Goal: Use online tool/utility: Utilize a website feature to perform a specific function

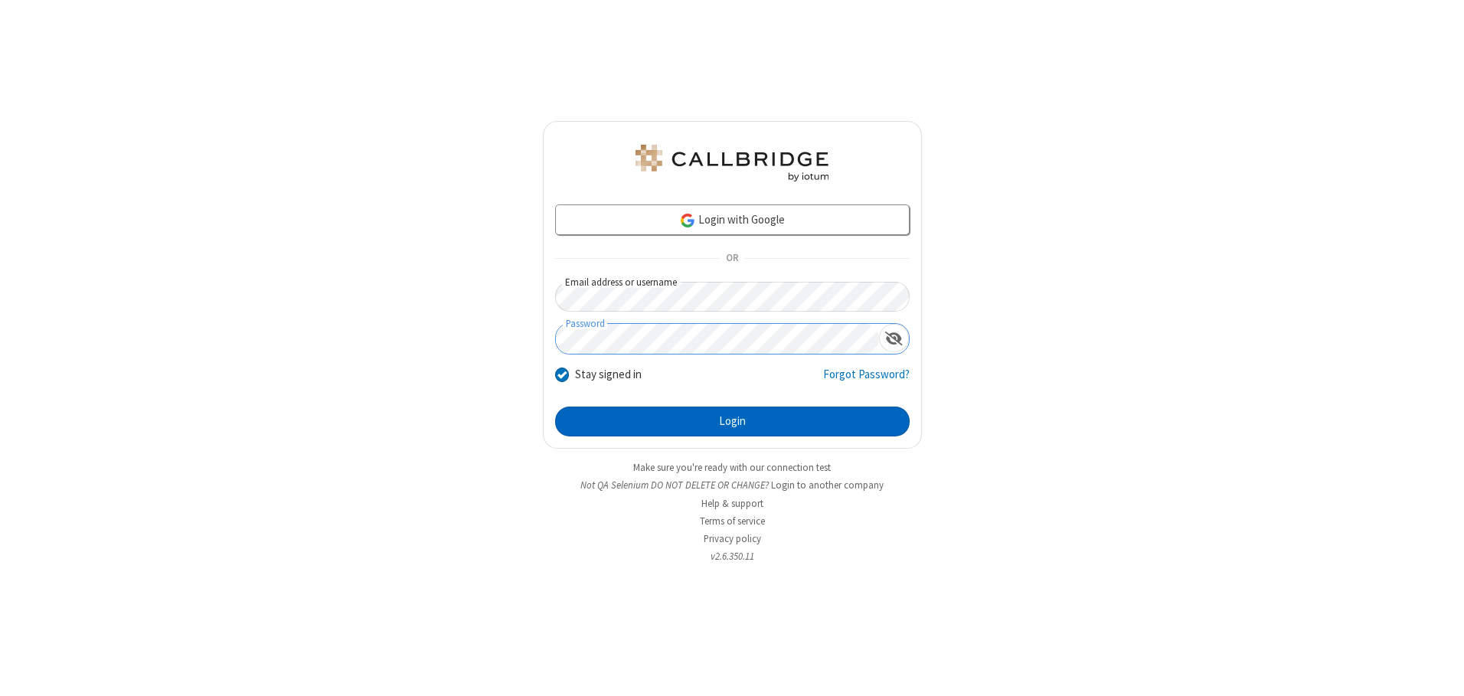
click at [732, 421] on button "Login" at bounding box center [732, 421] width 354 height 31
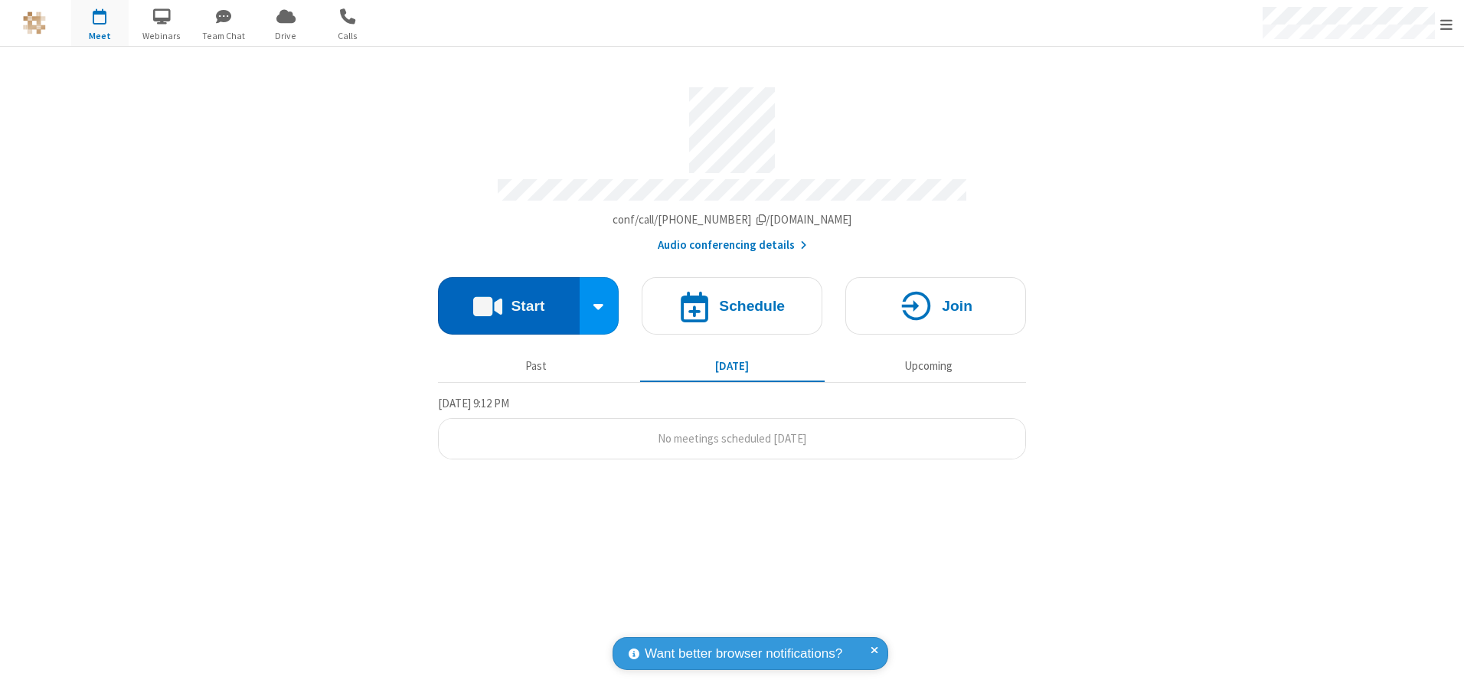
click at [508, 300] on button "Start" at bounding box center [509, 305] width 142 height 57
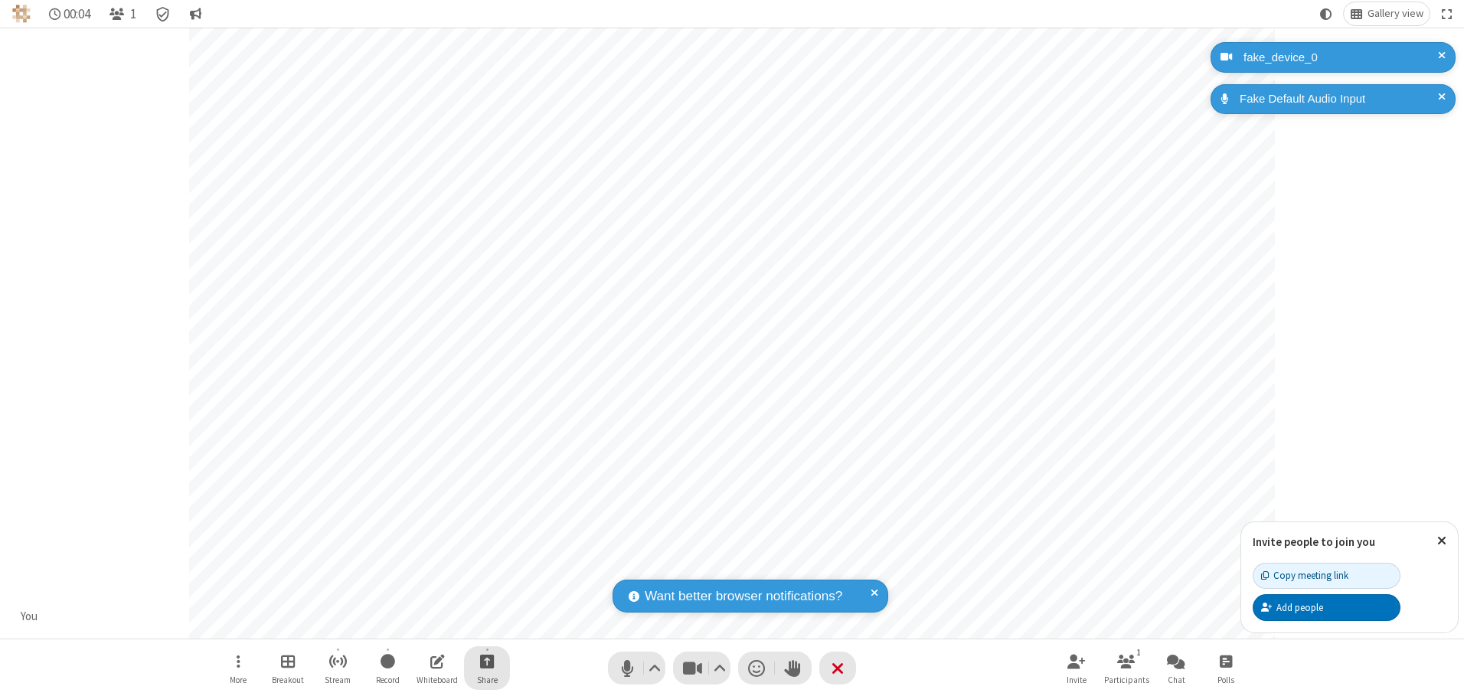
click at [487, 661] on span "Start sharing" at bounding box center [487, 660] width 15 height 19
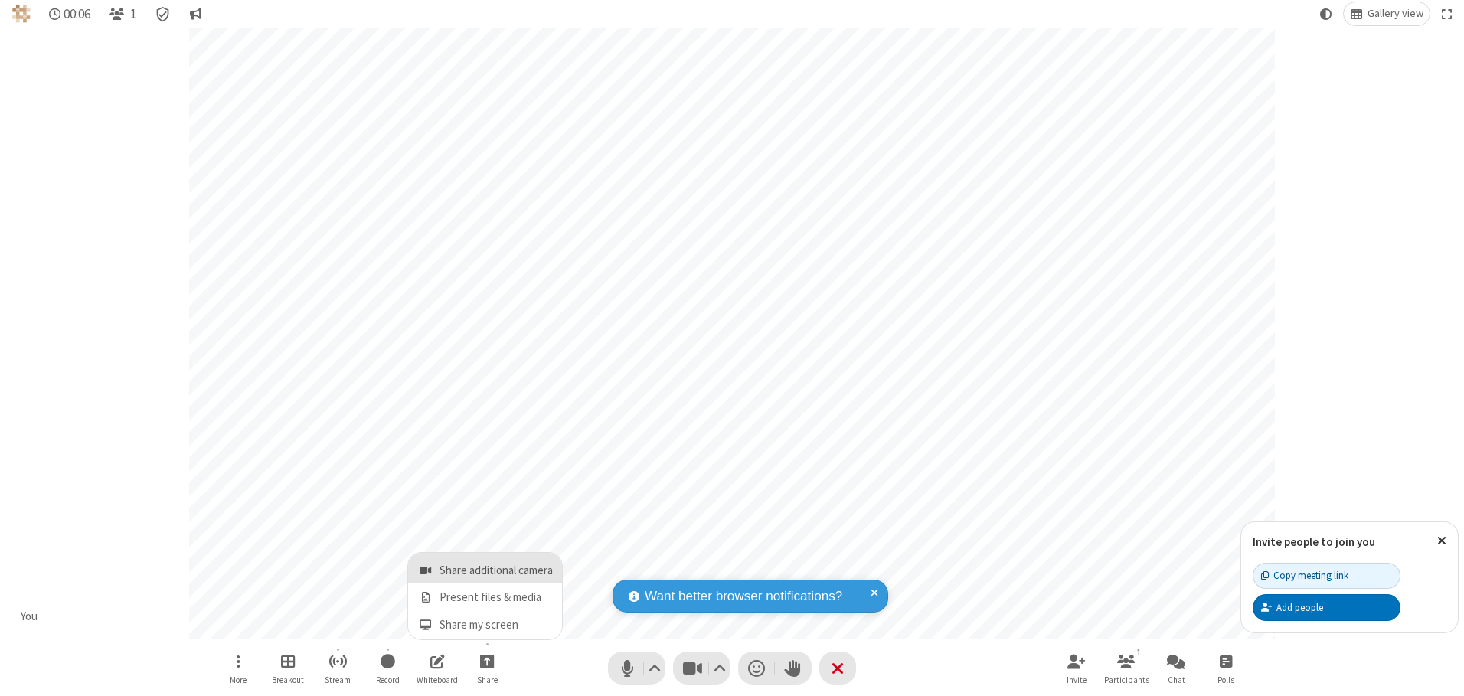
click at [486, 567] on span "Share additional camera" at bounding box center [495, 570] width 113 height 13
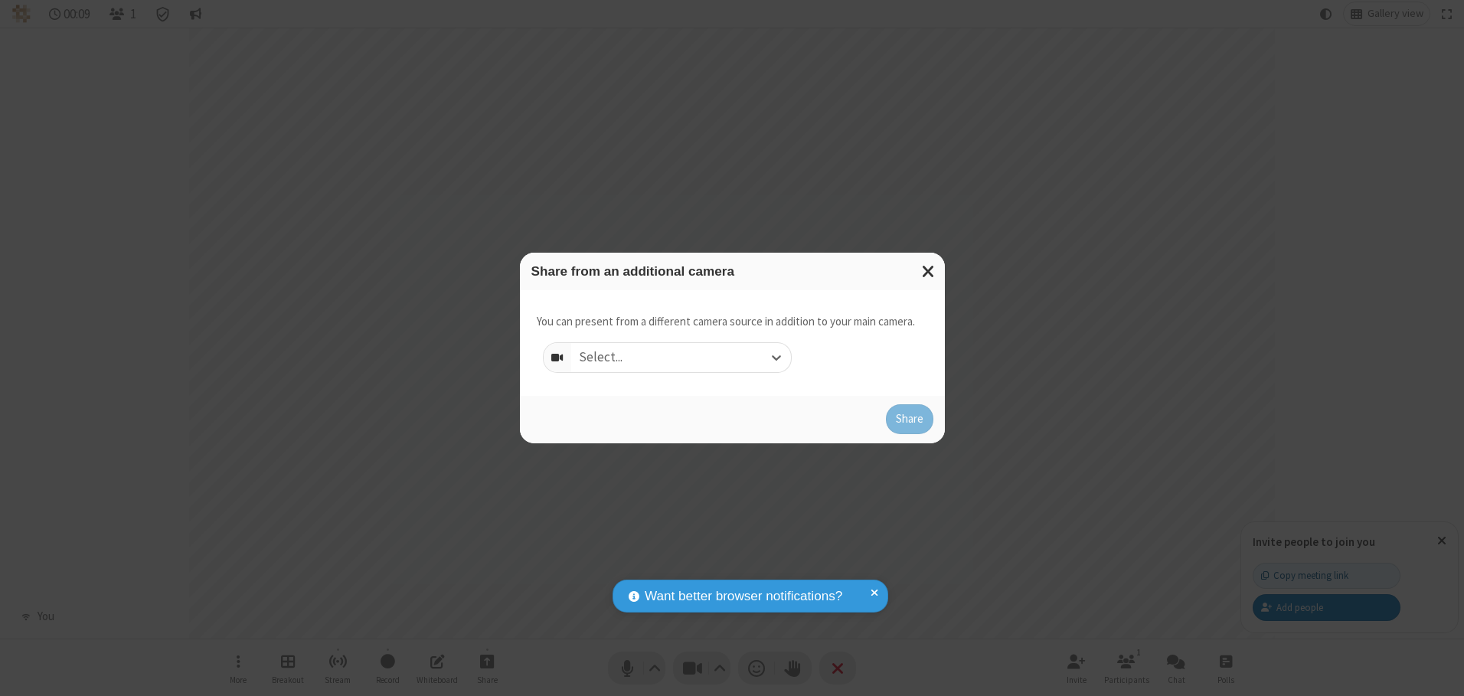
click at [680, 357] on div "Select..." at bounding box center [681, 357] width 220 height 29
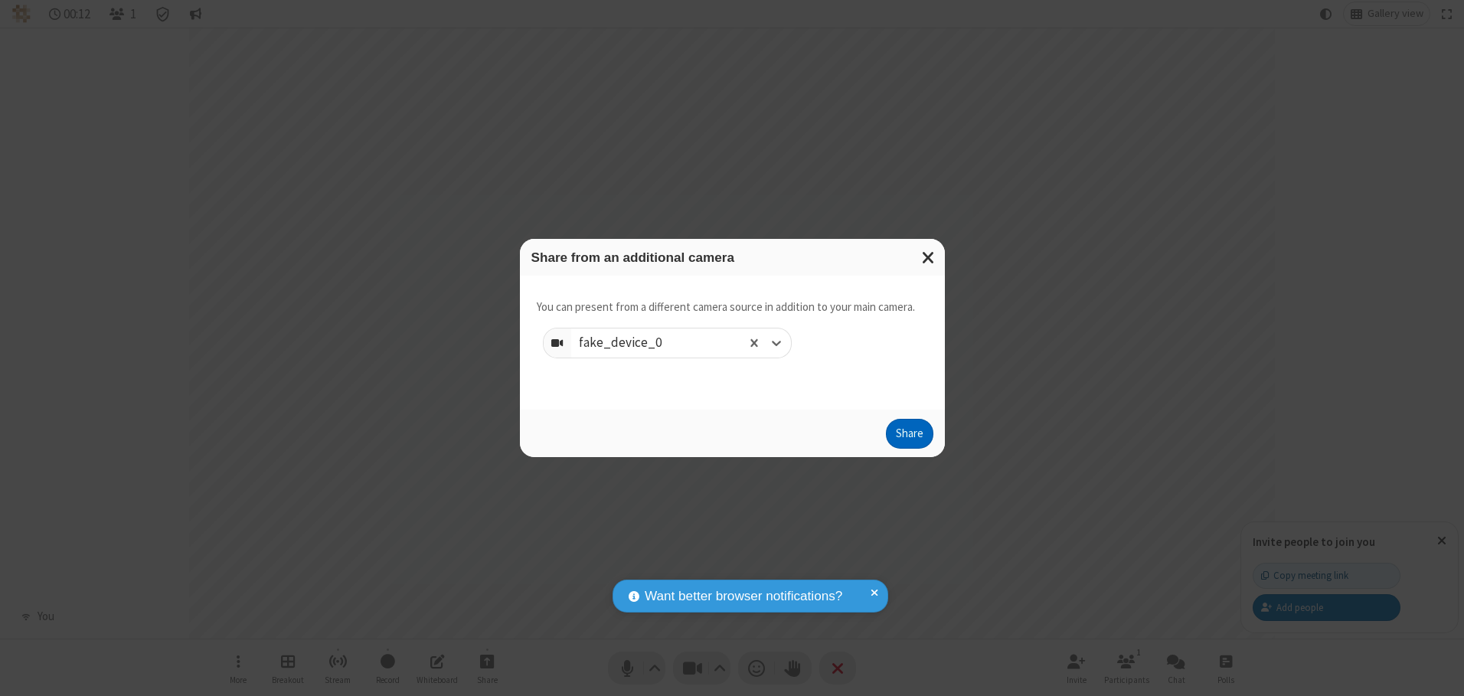
click at [909, 437] on button "Share" at bounding box center [909, 434] width 47 height 31
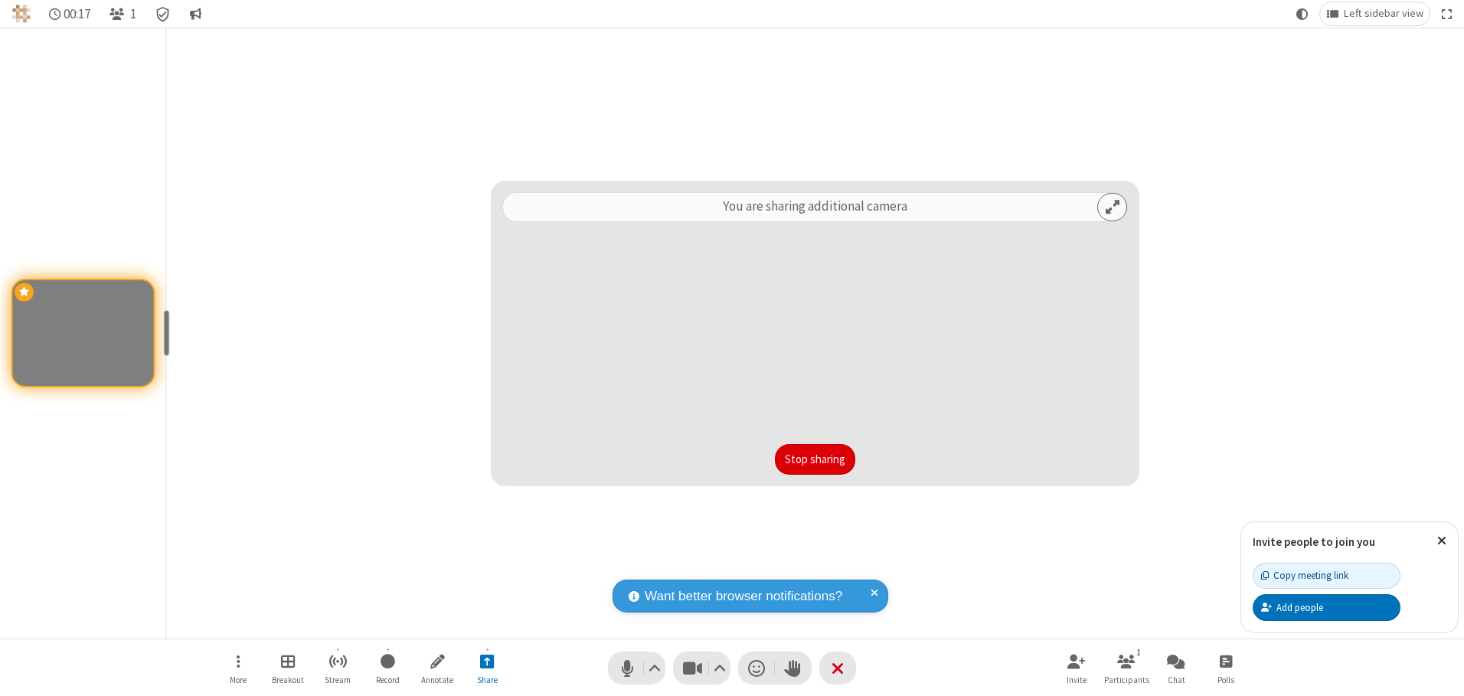
click at [814, 459] on button "Stop sharing" at bounding box center [815, 459] width 80 height 31
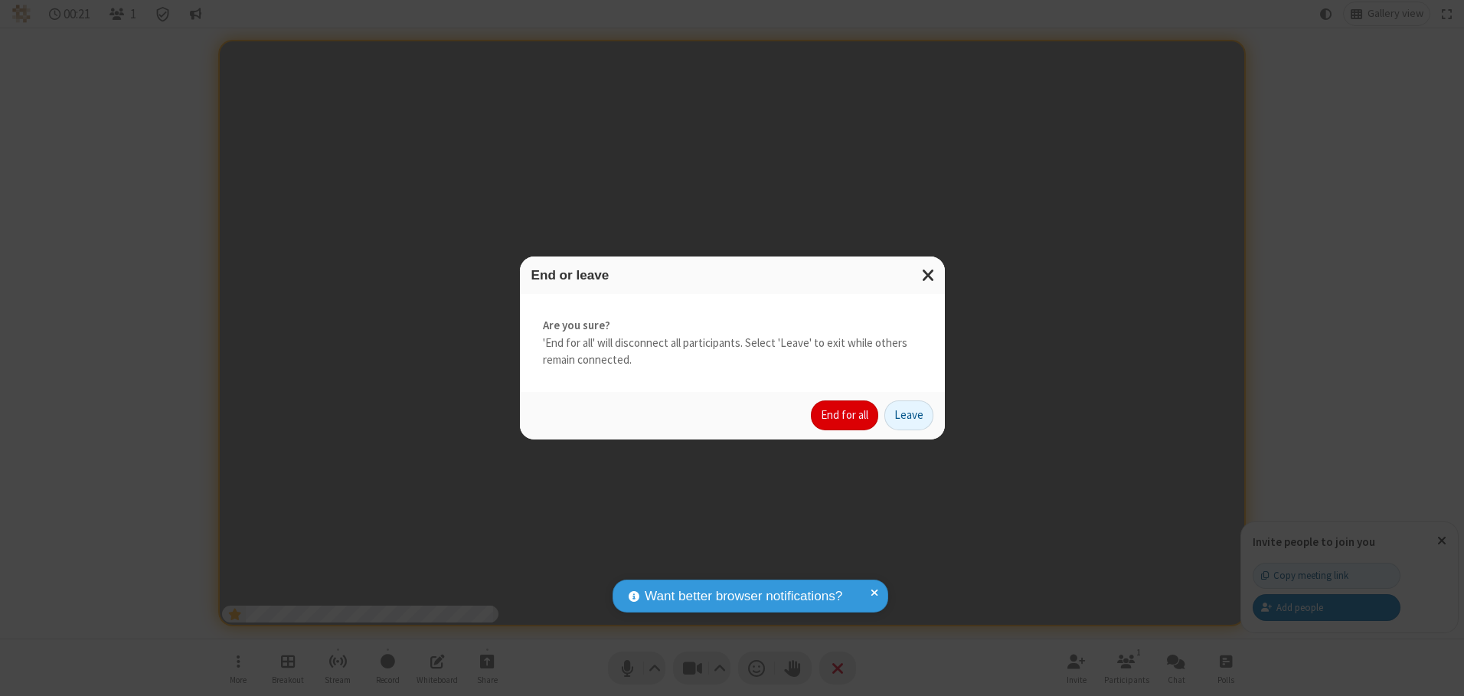
click at [845, 415] on button "End for all" at bounding box center [844, 415] width 67 height 31
